Goal: Information Seeking & Learning: Find specific page/section

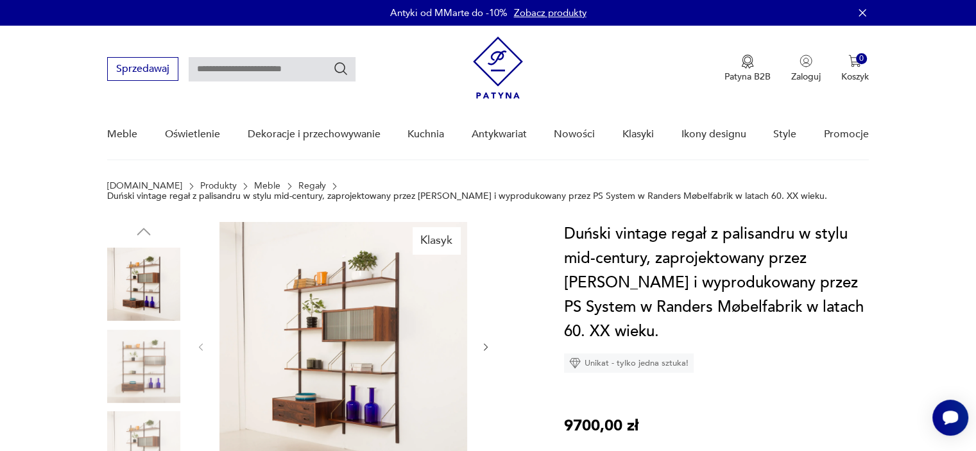
click at [320, 271] on img at bounding box center [343, 346] width 248 height 248
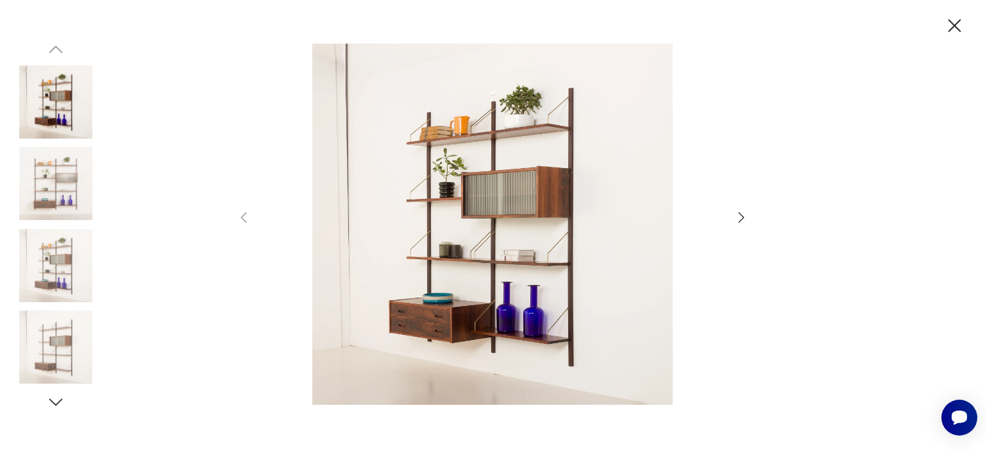
click at [536, 252] on img at bounding box center [492, 224] width 457 height 361
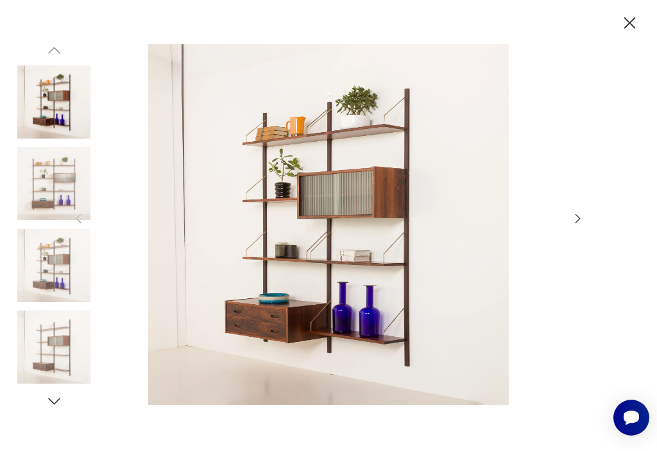
click at [84, 185] on img at bounding box center [53, 183] width 73 height 73
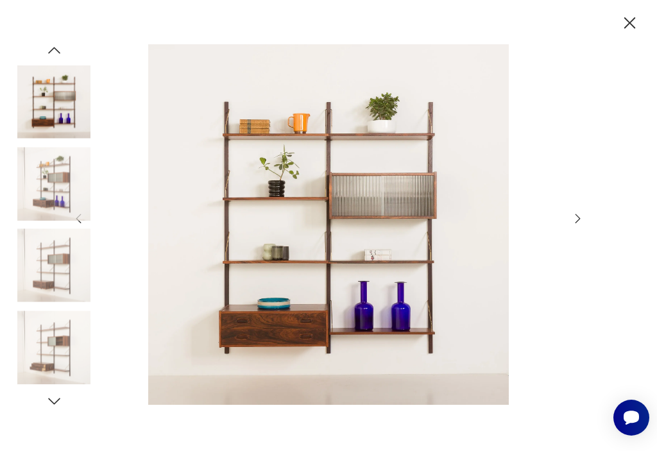
click at [50, 257] on img at bounding box center [53, 265] width 73 height 73
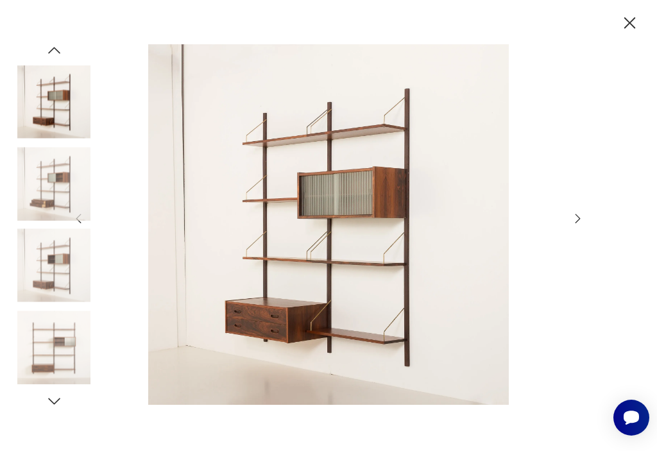
click at [50, 298] on img at bounding box center [53, 265] width 73 height 73
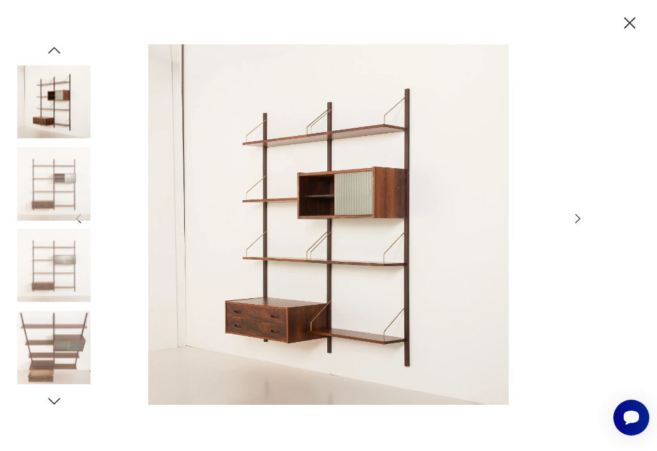
click at [51, 321] on img at bounding box center [53, 347] width 73 height 73
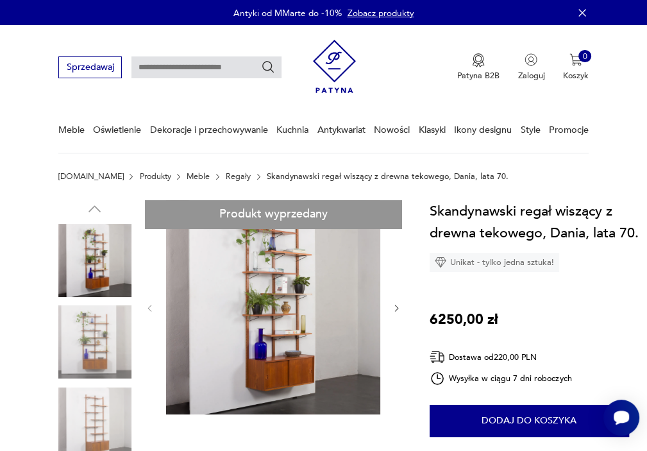
click at [189, 67] on input "text" at bounding box center [207, 67] width 150 height 22
type input "**********"
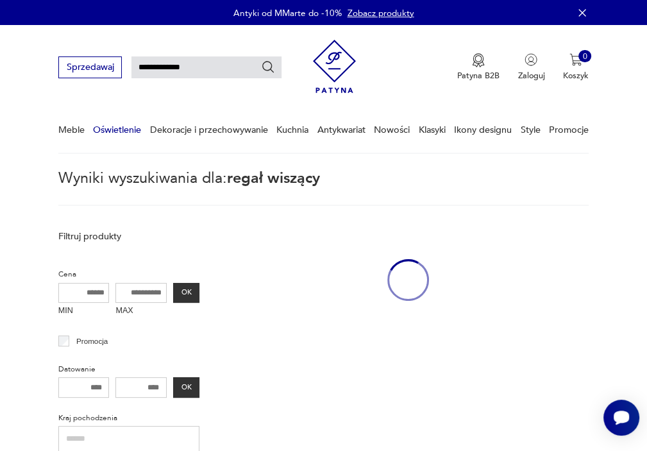
scroll to position [31, 0]
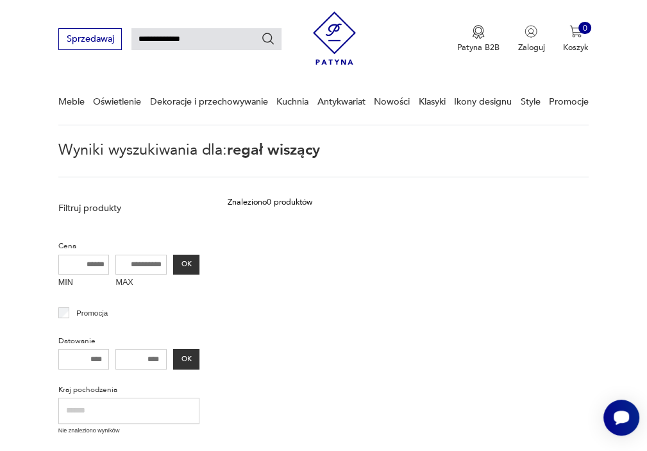
scroll to position [31, 0]
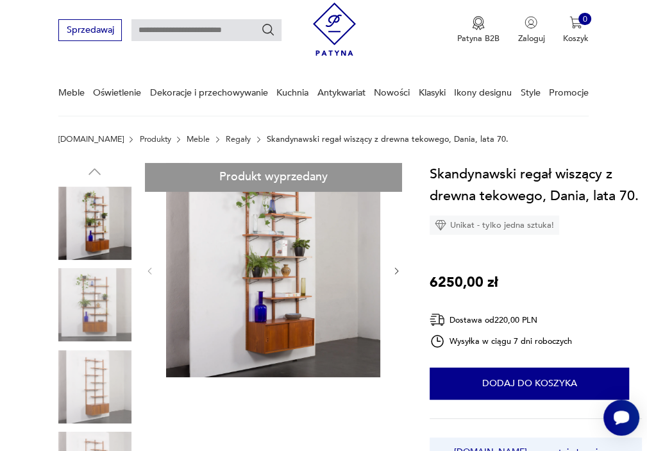
scroll to position [40, 0]
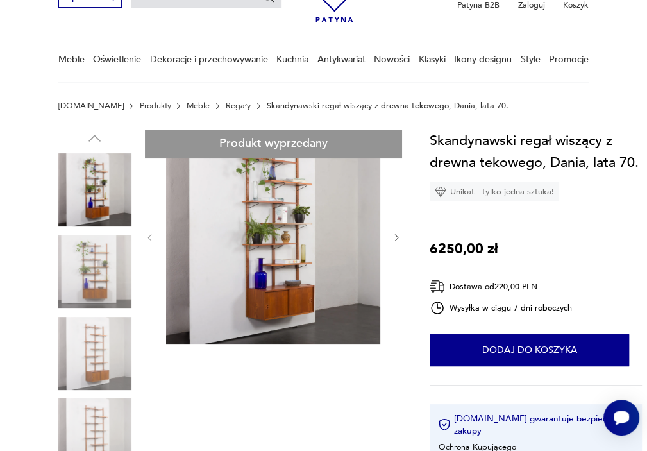
scroll to position [70, 0]
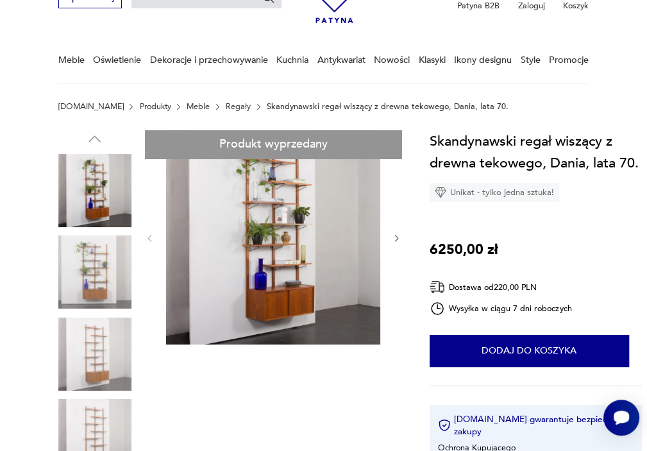
click at [74, 266] on img at bounding box center [94, 271] width 73 height 73
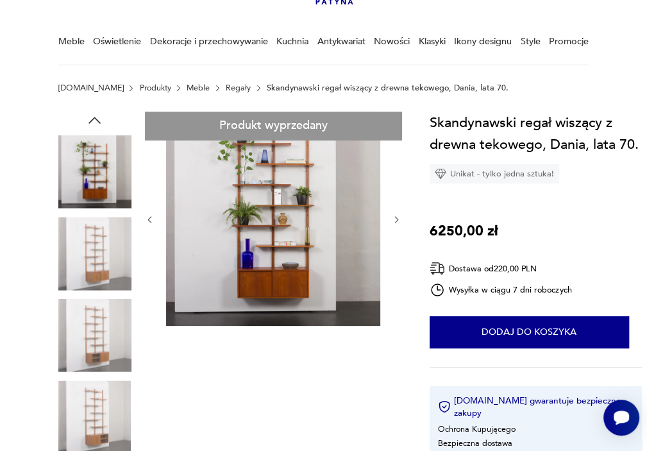
scroll to position [79, 0]
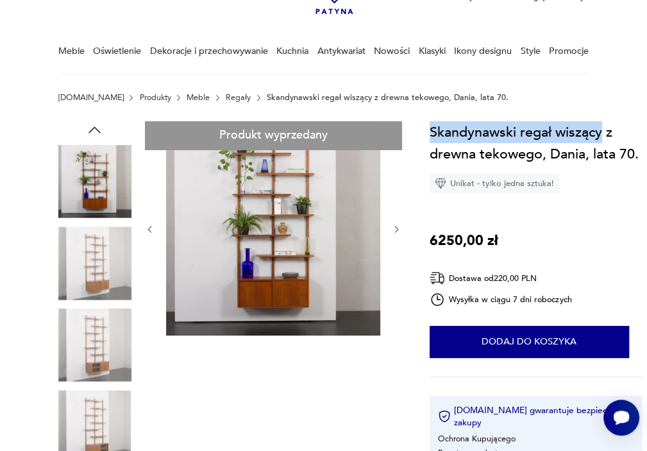
drag, startPoint x: 429, startPoint y: 133, endPoint x: 604, endPoint y: 130, distance: 175.2
copy h1 "Skandynawski regał wiszący"
